Goal: Information Seeking & Learning: Learn about a topic

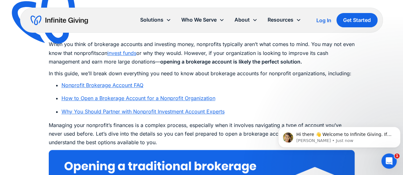
scroll to position [350, 0]
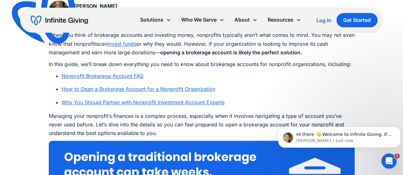
click at [128, 74] on link "Nonprofit Brokerage Account FAQ" at bounding box center [102, 76] width 82 height 6
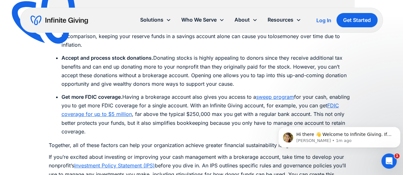
scroll to position [1153, 0]
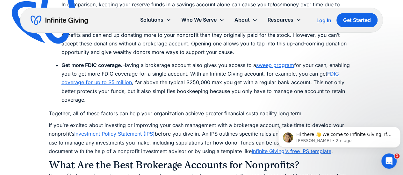
click at [285, 65] on link "sweep program" at bounding box center [275, 65] width 38 height 6
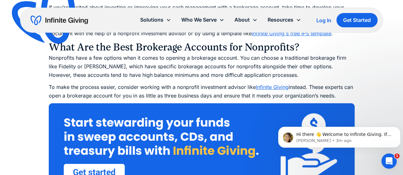
scroll to position [1280, 0]
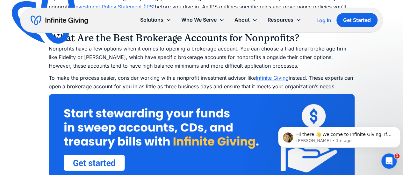
click at [274, 77] on link "Infinite Giving" at bounding box center [272, 78] width 33 height 6
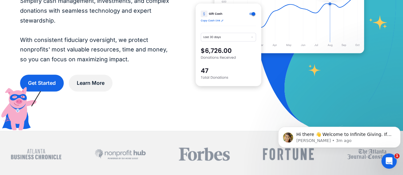
scroll to position [159, 0]
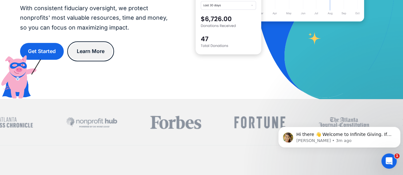
click at [102, 48] on link "Learn More" at bounding box center [91, 51] width 44 height 17
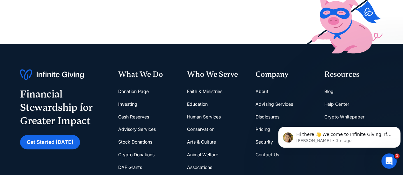
scroll to position [223, 0]
